Goal: Task Accomplishment & Management: Use online tool/utility

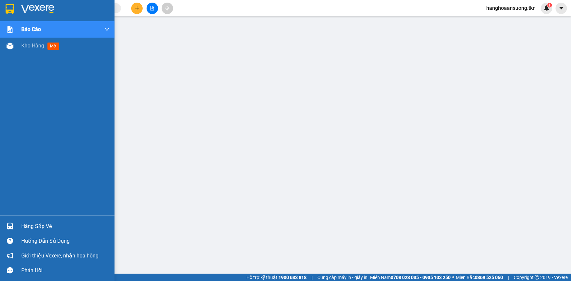
click at [8, 225] on img at bounding box center [10, 226] width 7 height 7
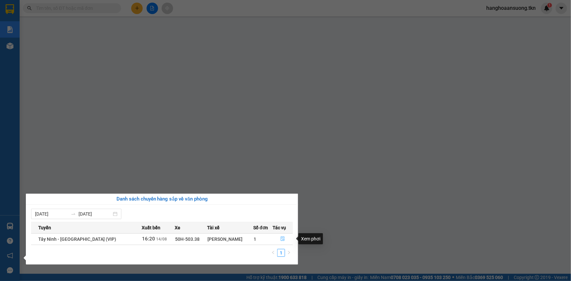
click at [281, 238] on icon "file-done" at bounding box center [283, 239] width 5 height 5
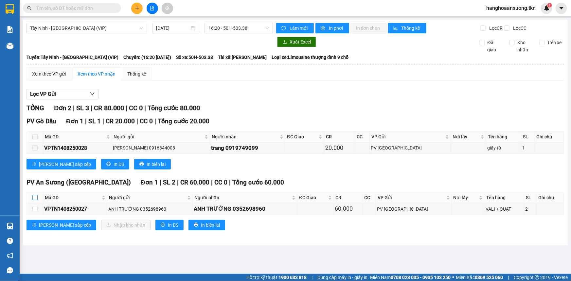
click at [35, 196] on input "checkbox" at bounding box center [34, 197] width 5 height 5
checkbox input "true"
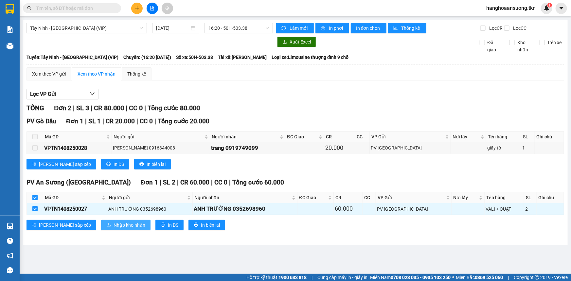
click at [114, 224] on span "Nhập kho nhận" at bounding box center [130, 225] width 32 height 7
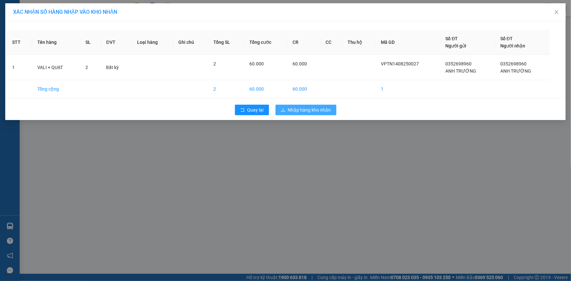
click at [301, 111] on span "Nhập hàng kho nhận" at bounding box center [309, 109] width 43 height 7
